Goal: Book appointment/travel/reservation

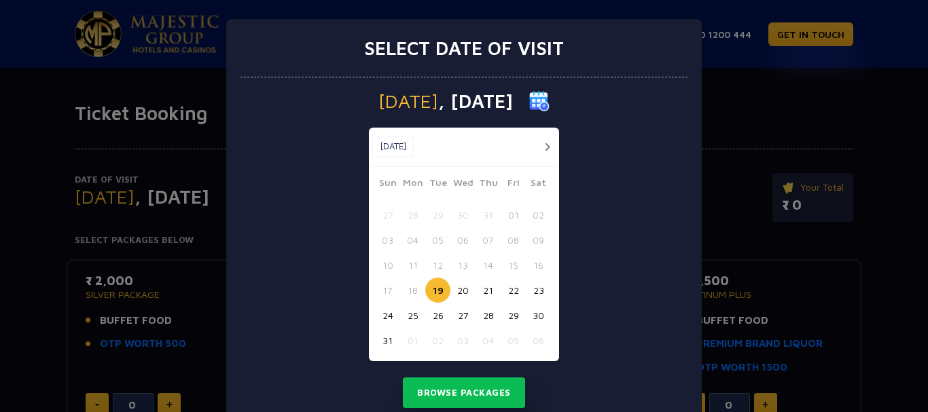
click at [507, 317] on button "29" at bounding box center [513, 315] width 25 height 25
click at [537, 319] on button "30" at bounding box center [538, 315] width 25 height 25
click at [382, 336] on button "31" at bounding box center [387, 340] width 25 height 25
click at [605, 330] on div "Sunday , 31 Aug 2025 Aug, 2025 Aug, 2025 Sun Mon Tue Wed Thu Fri Sat 27 28 29 3…" at bounding box center [463, 256] width 447 height 359
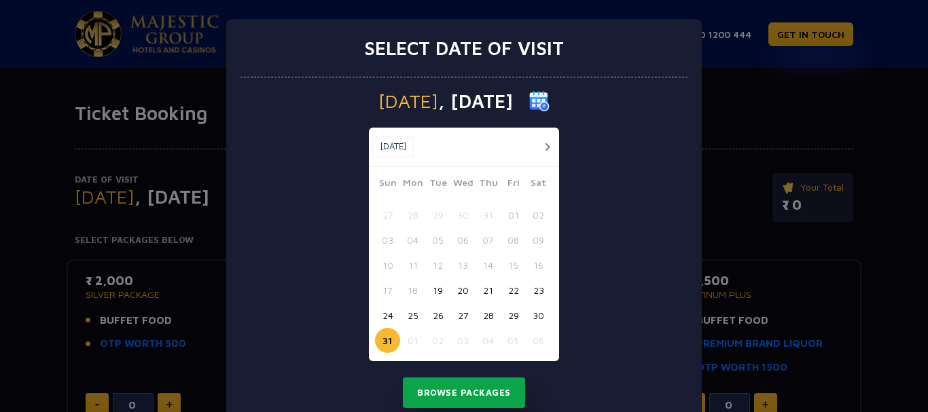
click at [478, 392] on button "Browse Packages" at bounding box center [464, 393] width 122 height 31
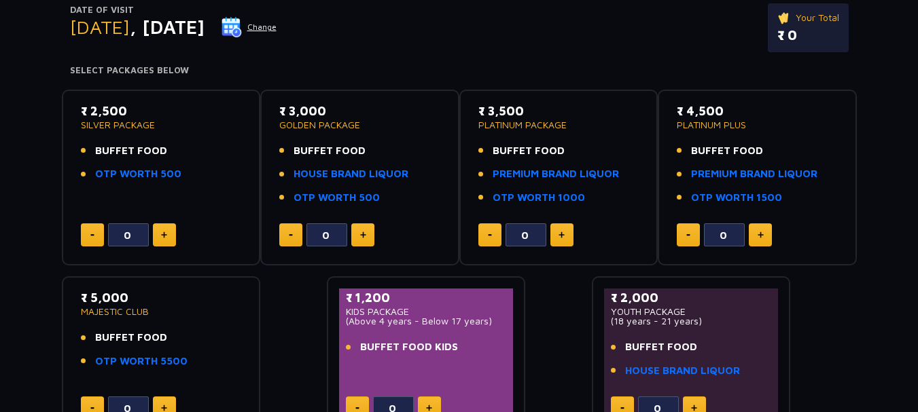
scroll to position [136, 0]
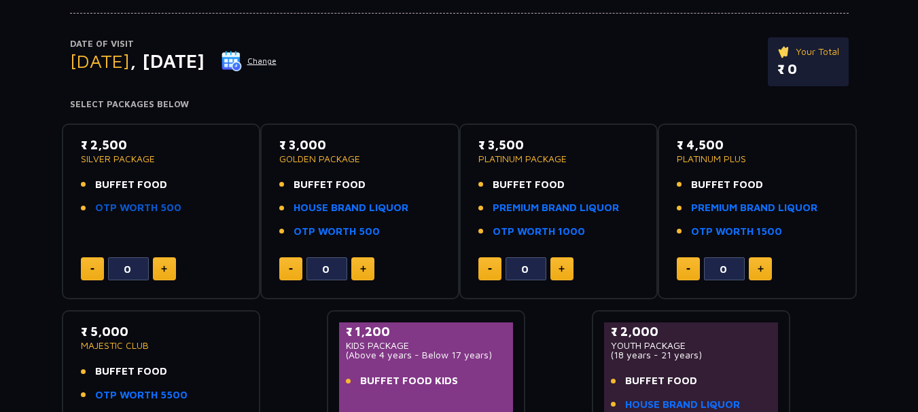
click at [126, 206] on link "OTP WORTH 500" at bounding box center [138, 208] width 86 height 16
click at [165, 269] on img at bounding box center [164, 269] width 6 height 7
click at [164, 269] on img at bounding box center [164, 269] width 6 height 7
click at [91, 272] on button at bounding box center [92, 268] width 23 height 23
click at [90, 272] on button at bounding box center [92, 268] width 23 height 23
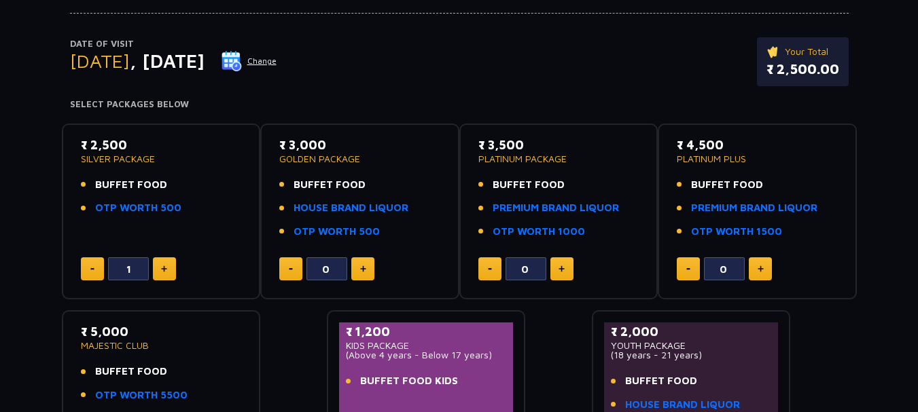
type input "0"
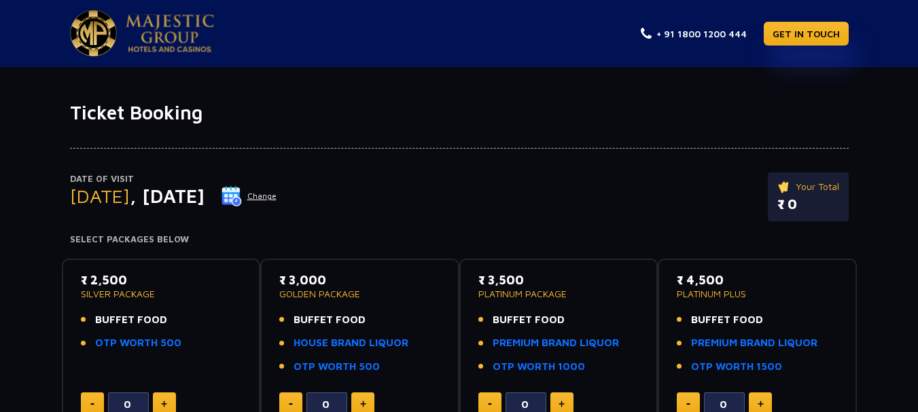
scroll to position [0, 0]
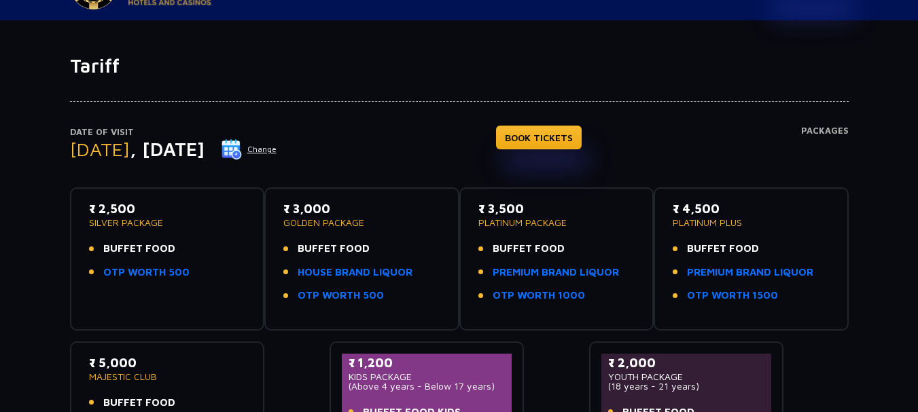
scroll to position [68, 0]
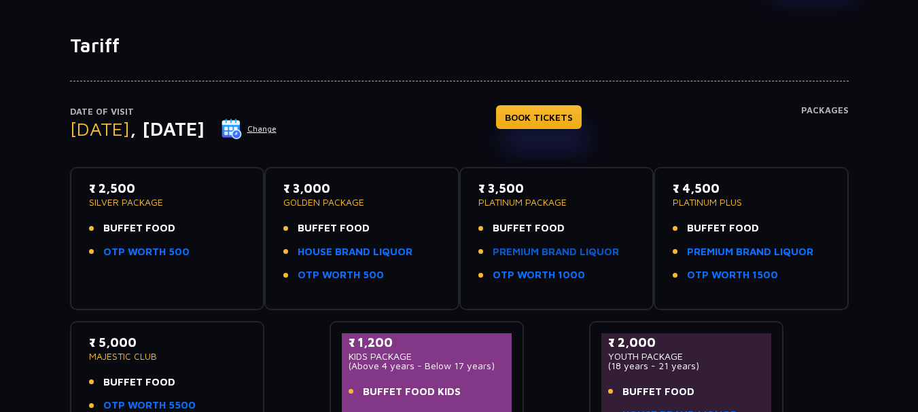
click at [566, 251] on link "PREMIUM BRAND LIQUOR" at bounding box center [555, 253] width 126 height 16
click at [813, 111] on h4 "Packages" at bounding box center [825, 129] width 48 height 49
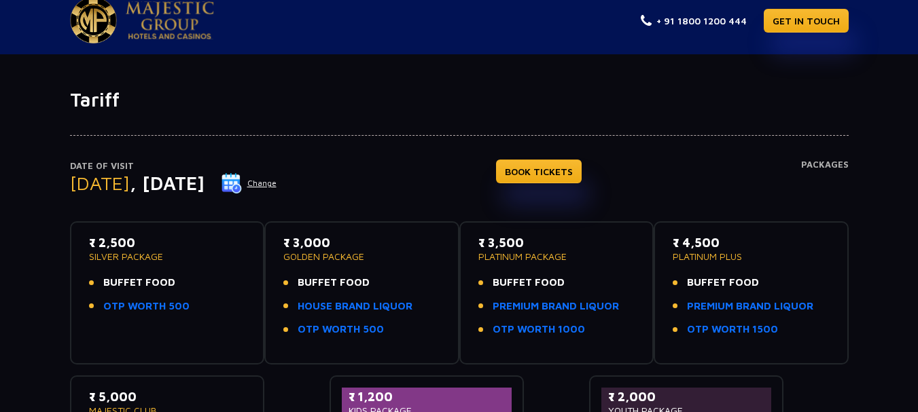
scroll to position [0, 0]
